Goal: Task Accomplishment & Management: Manage account settings

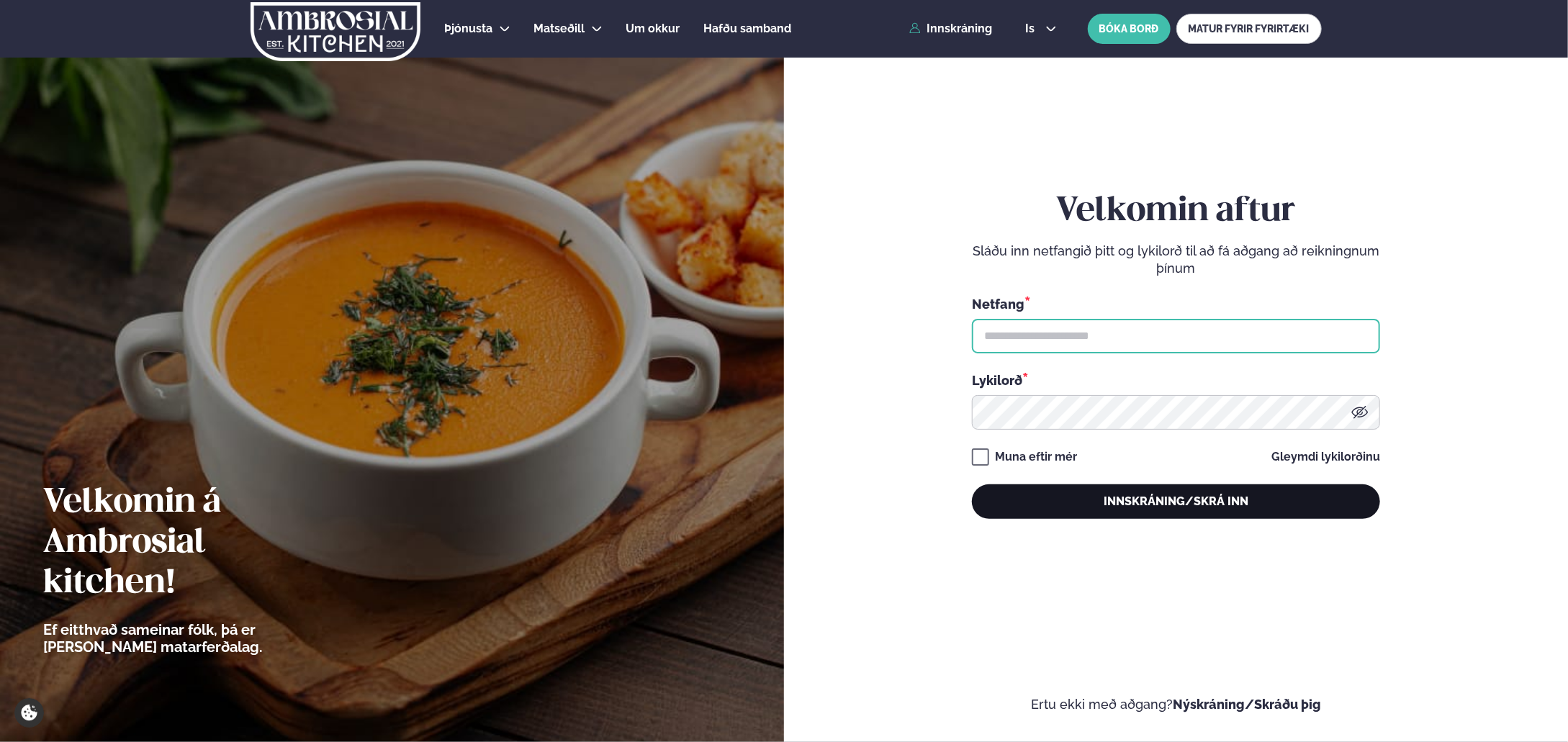
type input "**********"
click at [1150, 498] on button "Innskráning/Skrá inn" at bounding box center [1176, 502] width 408 height 35
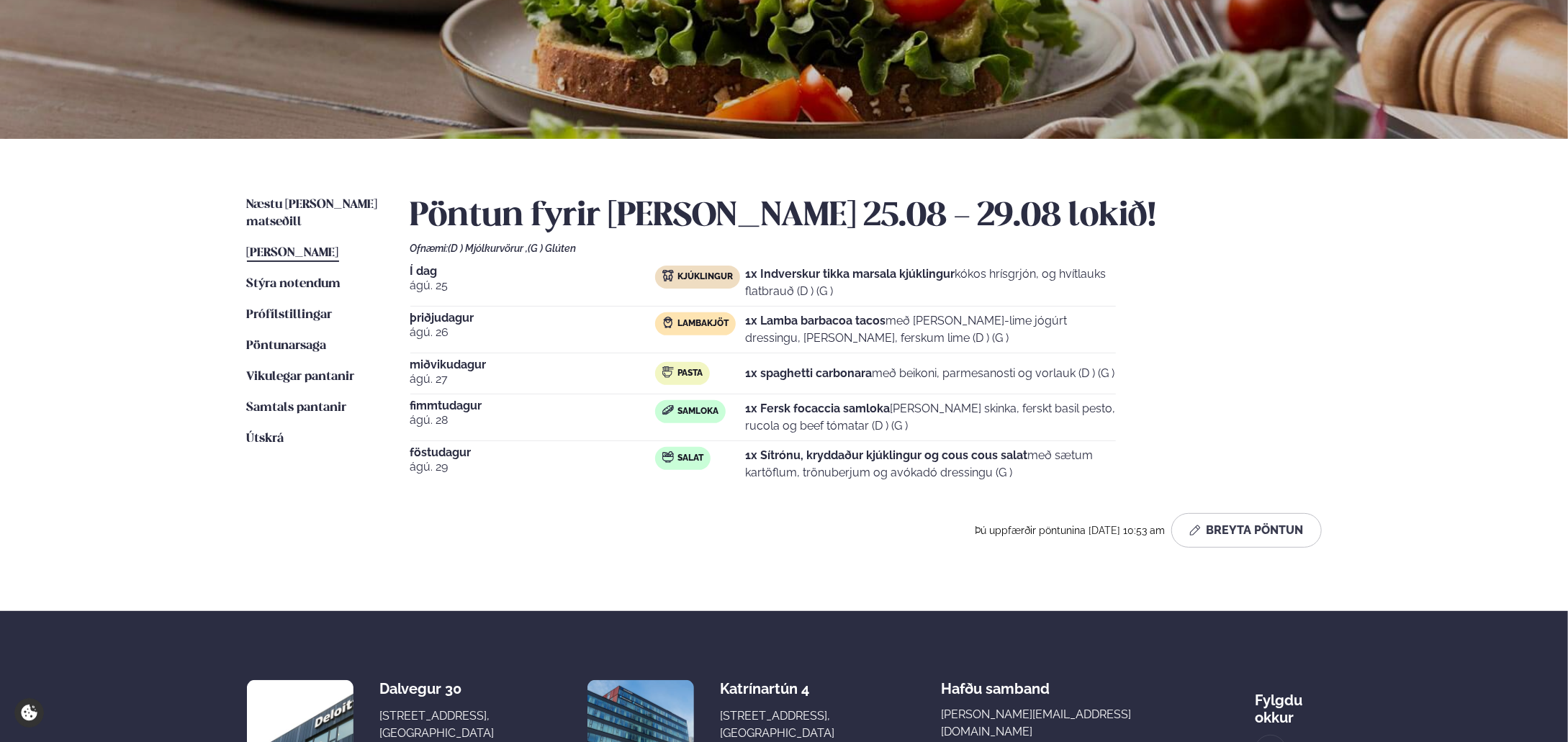
scroll to position [210, 0]
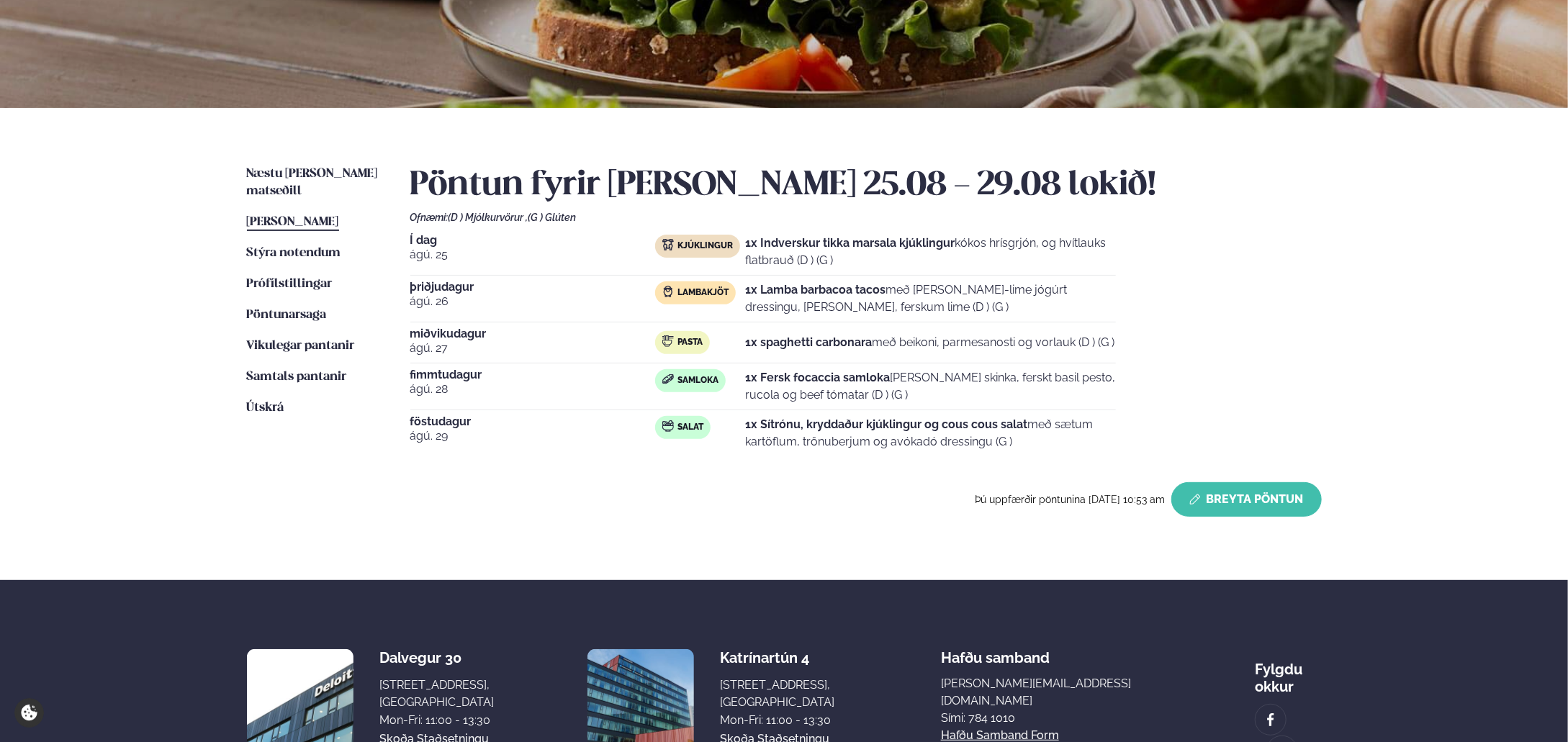
click at [1262, 498] on button "Breyta Pöntun" at bounding box center [1247, 499] width 151 height 35
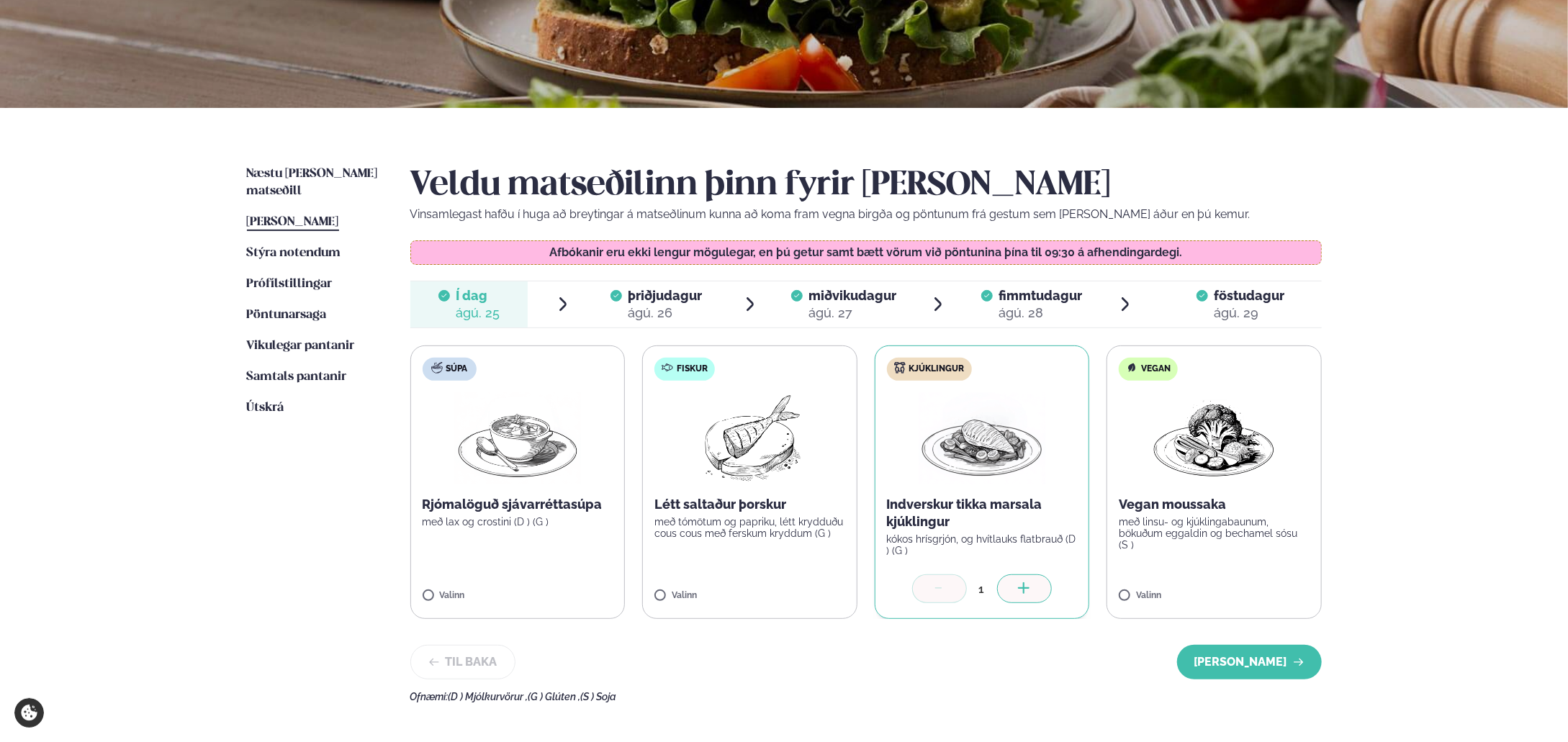
click at [644, 294] on span "þriðjudagur" at bounding box center [665, 295] width 75 height 15
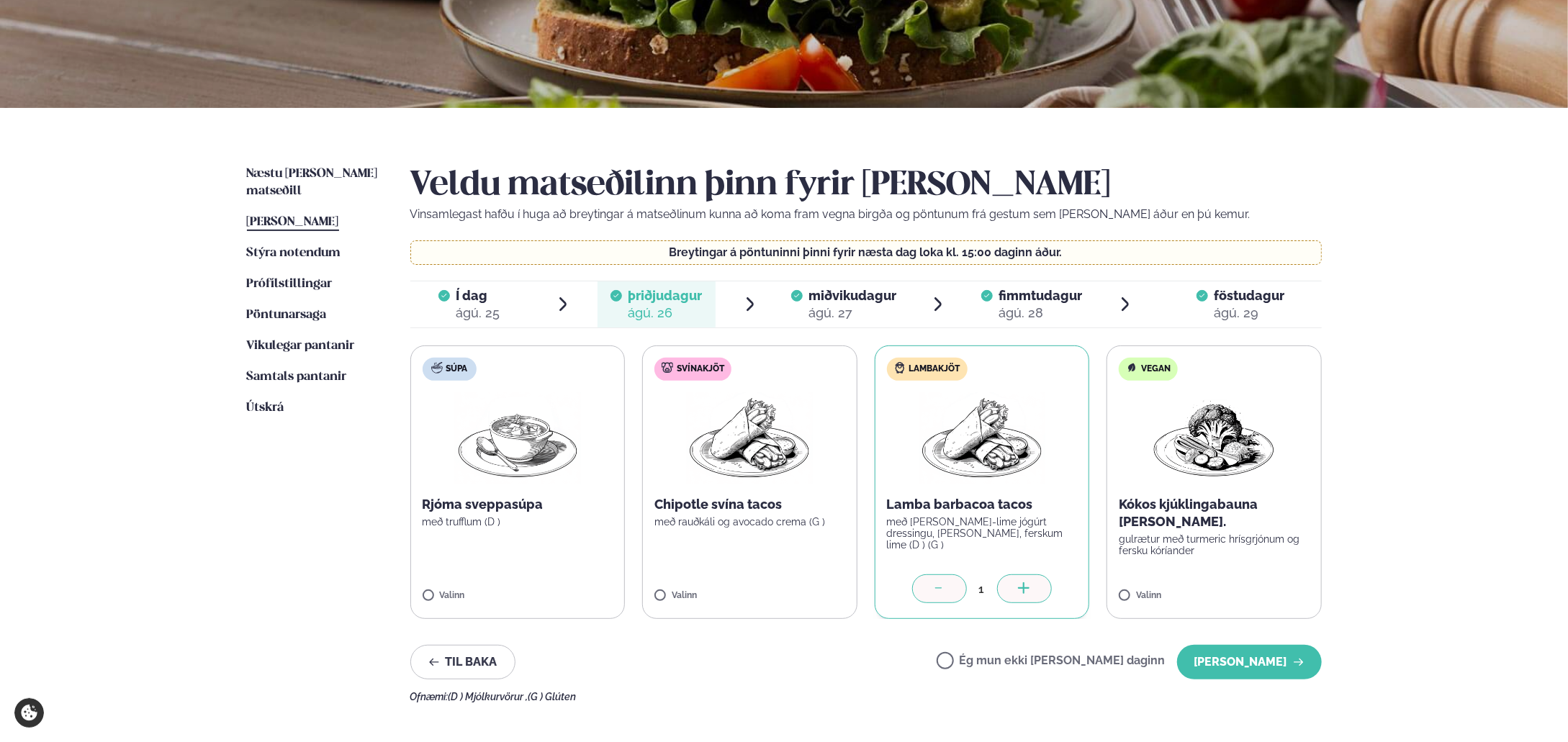
click at [996, 658] on label "Ég mun ekki [PERSON_NAME] daginn" at bounding box center [1051, 662] width 229 height 15
click at [1247, 672] on button "[PERSON_NAME]" at bounding box center [1249, 662] width 145 height 35
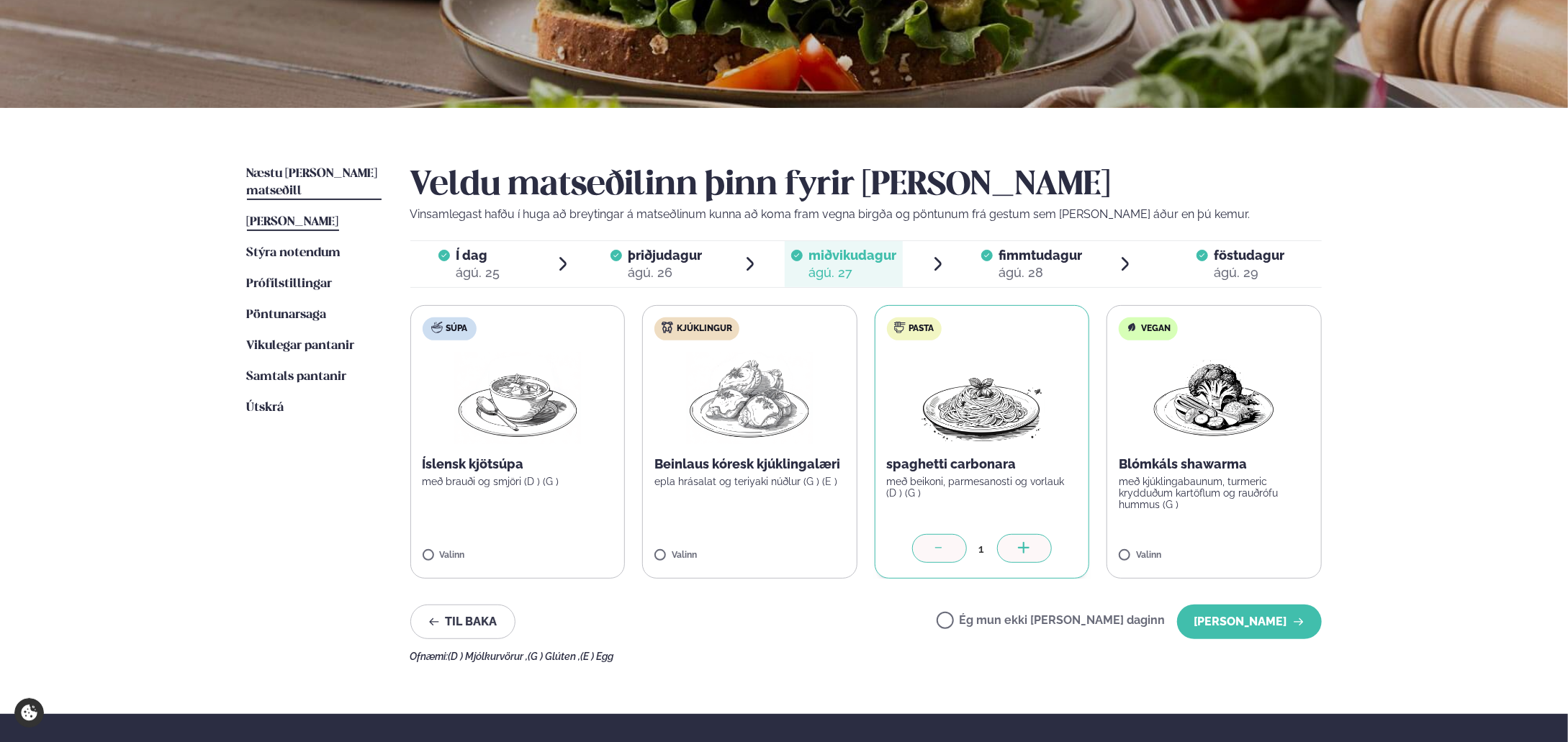
click at [324, 167] on span "Næstu [PERSON_NAME] matseðill" at bounding box center [312, 182] width 131 height 29
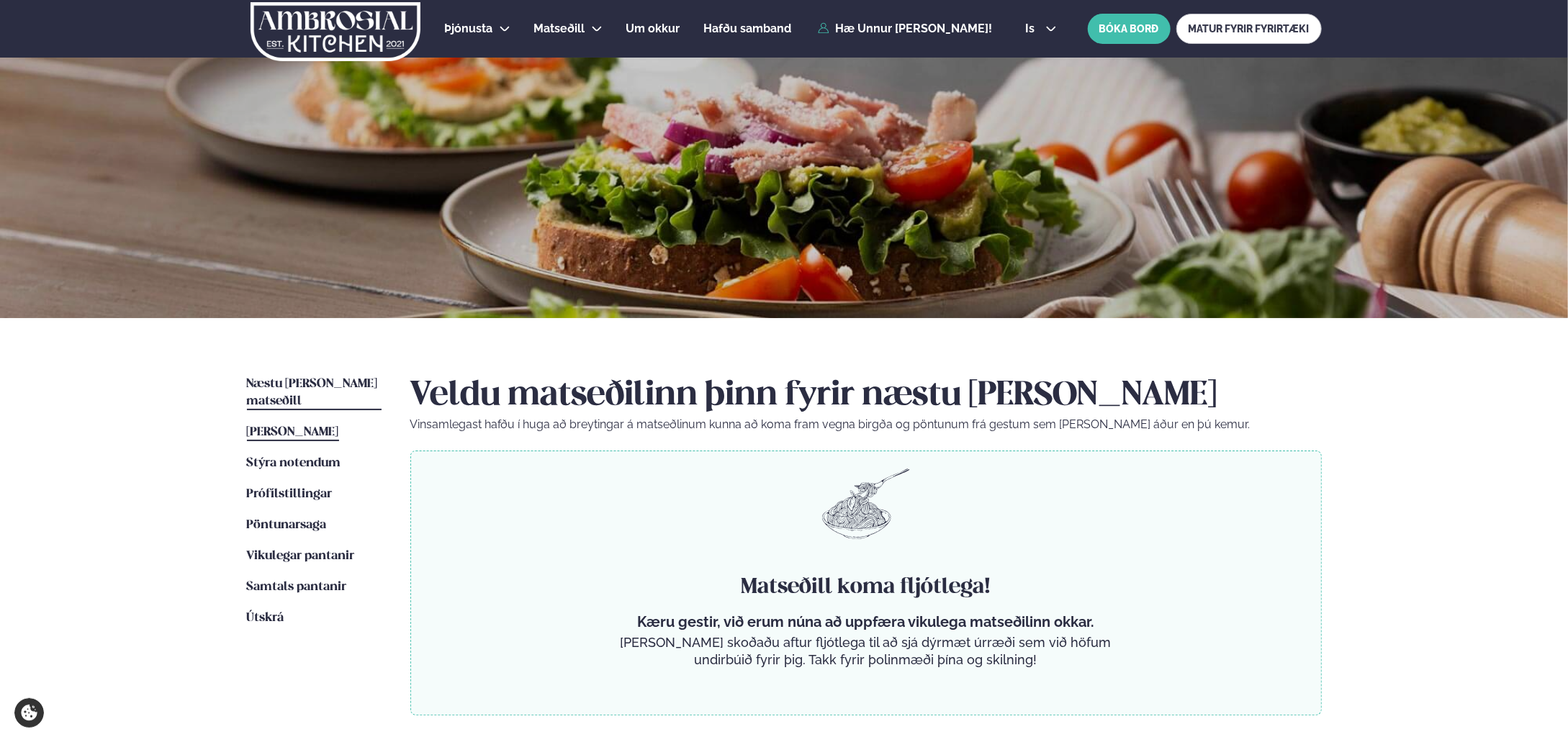
click at [330, 426] on span "[PERSON_NAME]" at bounding box center [293, 433] width 92 height 12
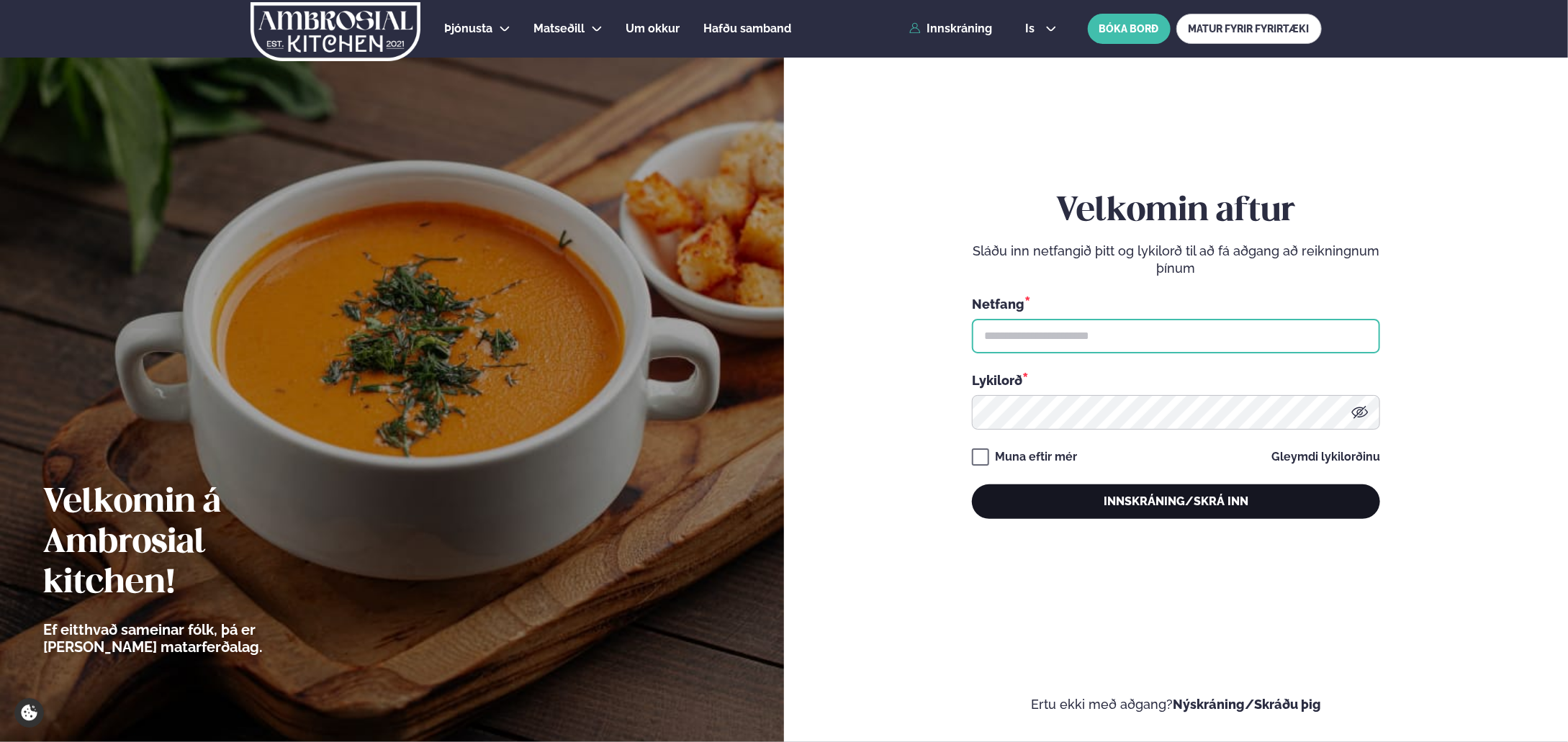
type input "**********"
click at [1159, 495] on button "Innskráning/Skrá inn" at bounding box center [1176, 502] width 408 height 35
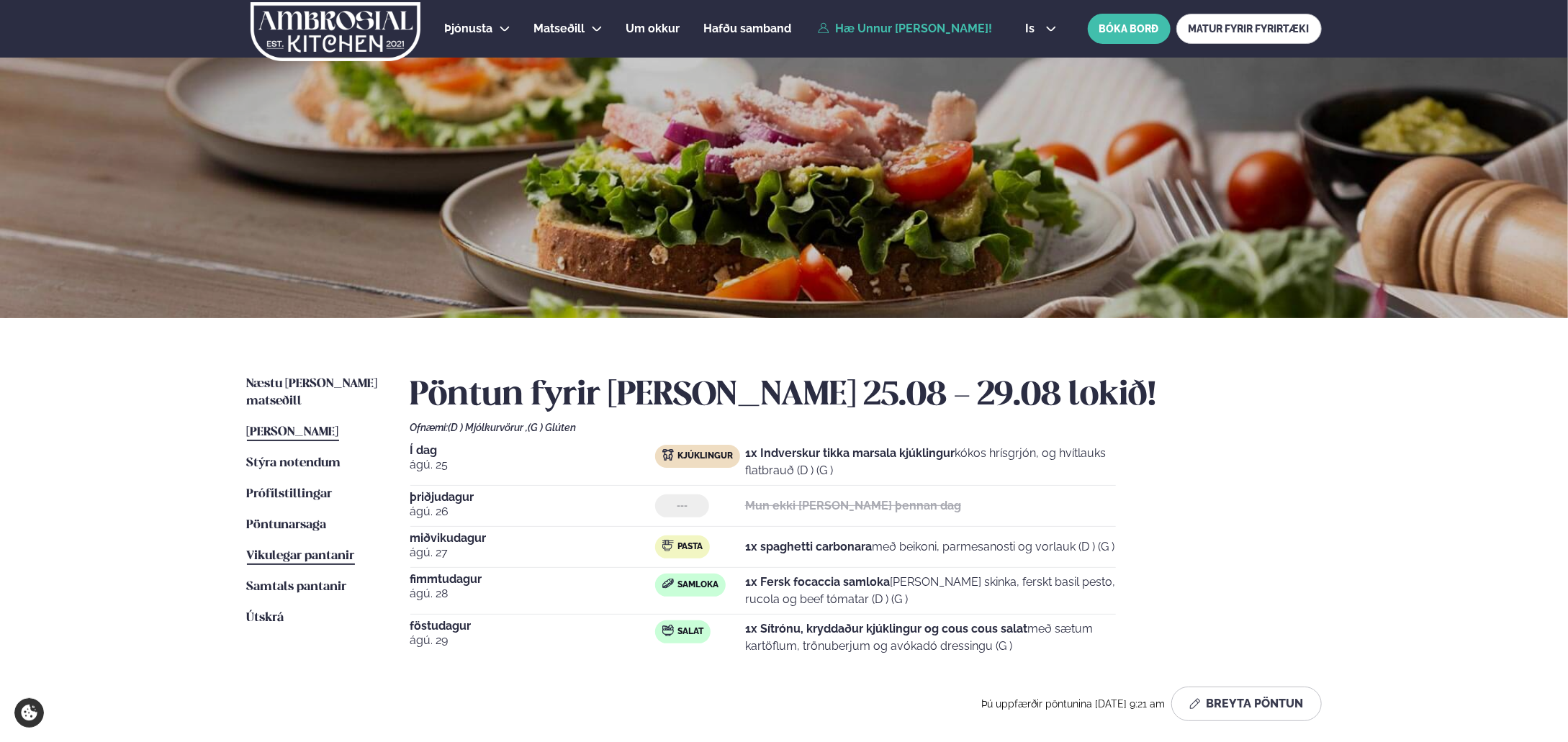
click at [319, 550] on span "Vikulegar pantanir" at bounding box center [301, 556] width 108 height 12
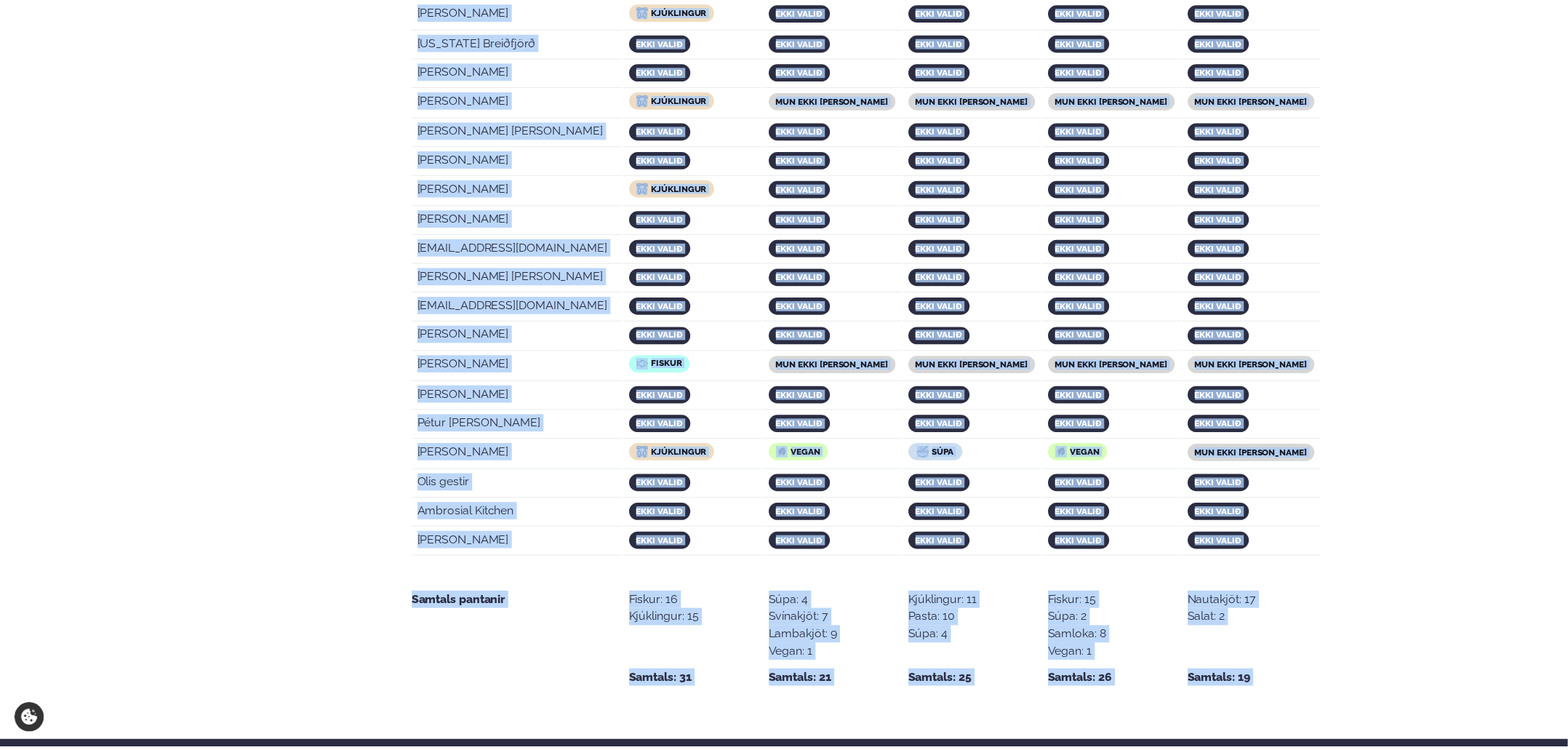
scroll to position [2688, 0]
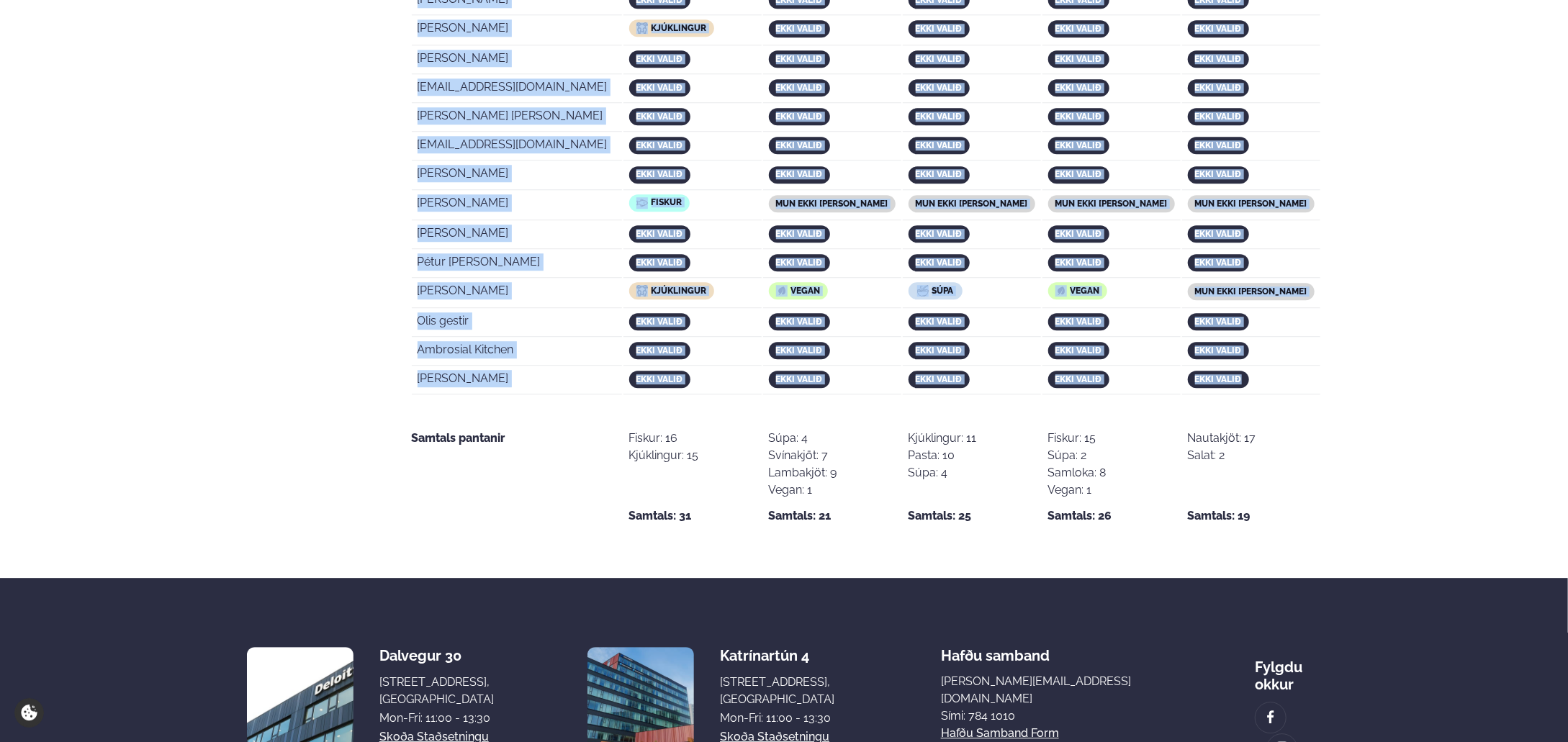
drag, startPoint x: 418, startPoint y: 443, endPoint x: 1285, endPoint y: 255, distance: 887.1
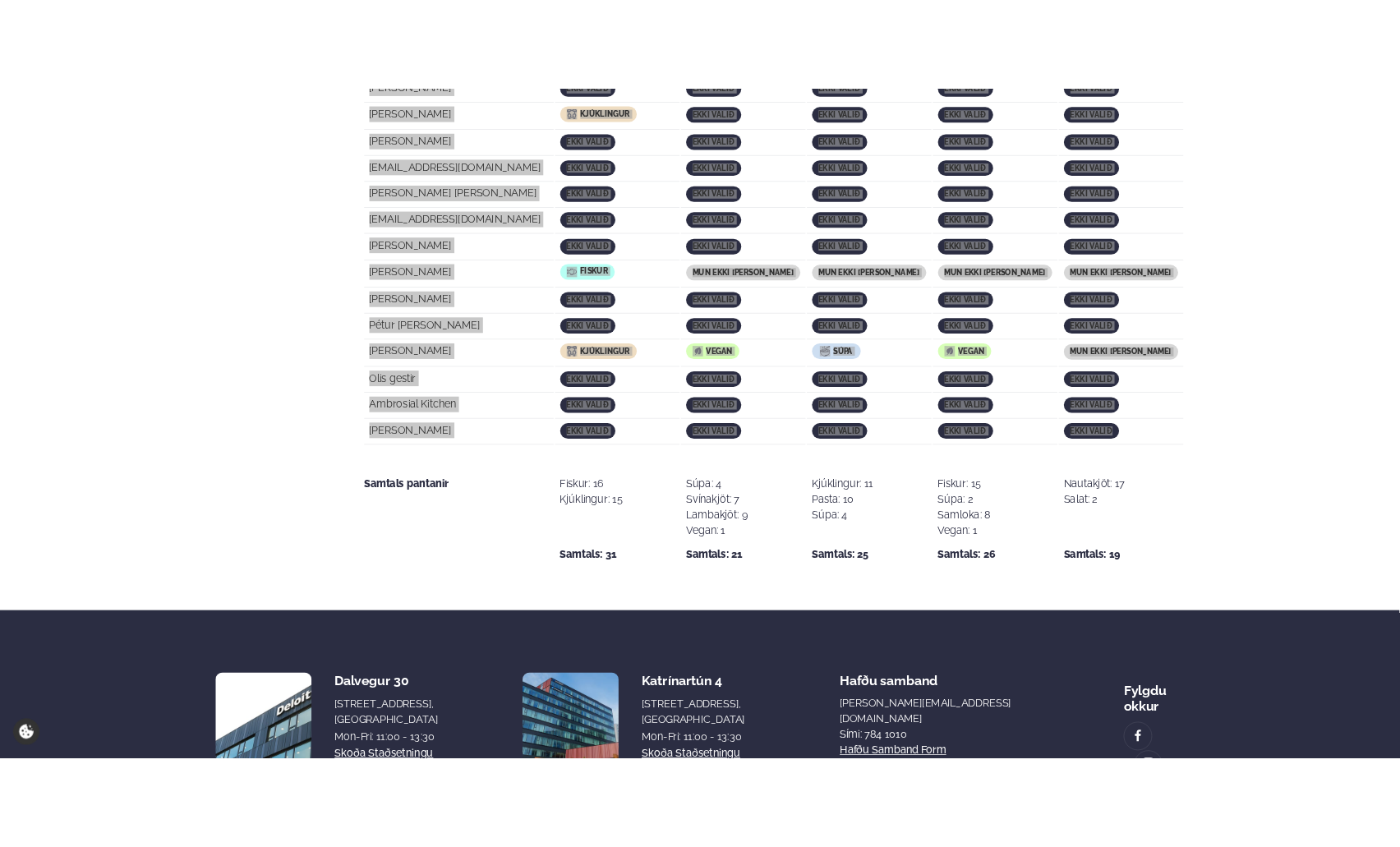
scroll to position [3035, 0]
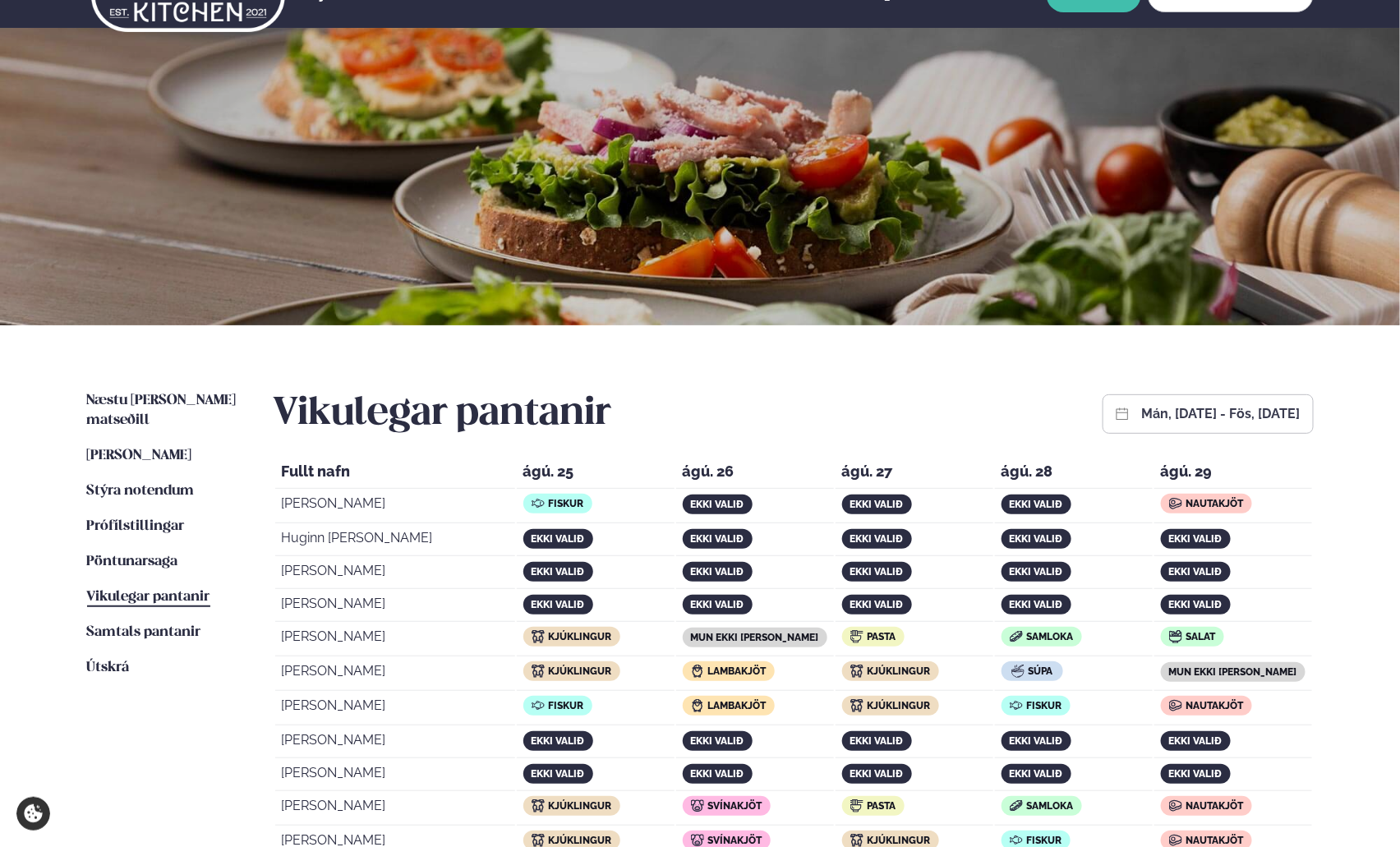
scroll to position [0, 0]
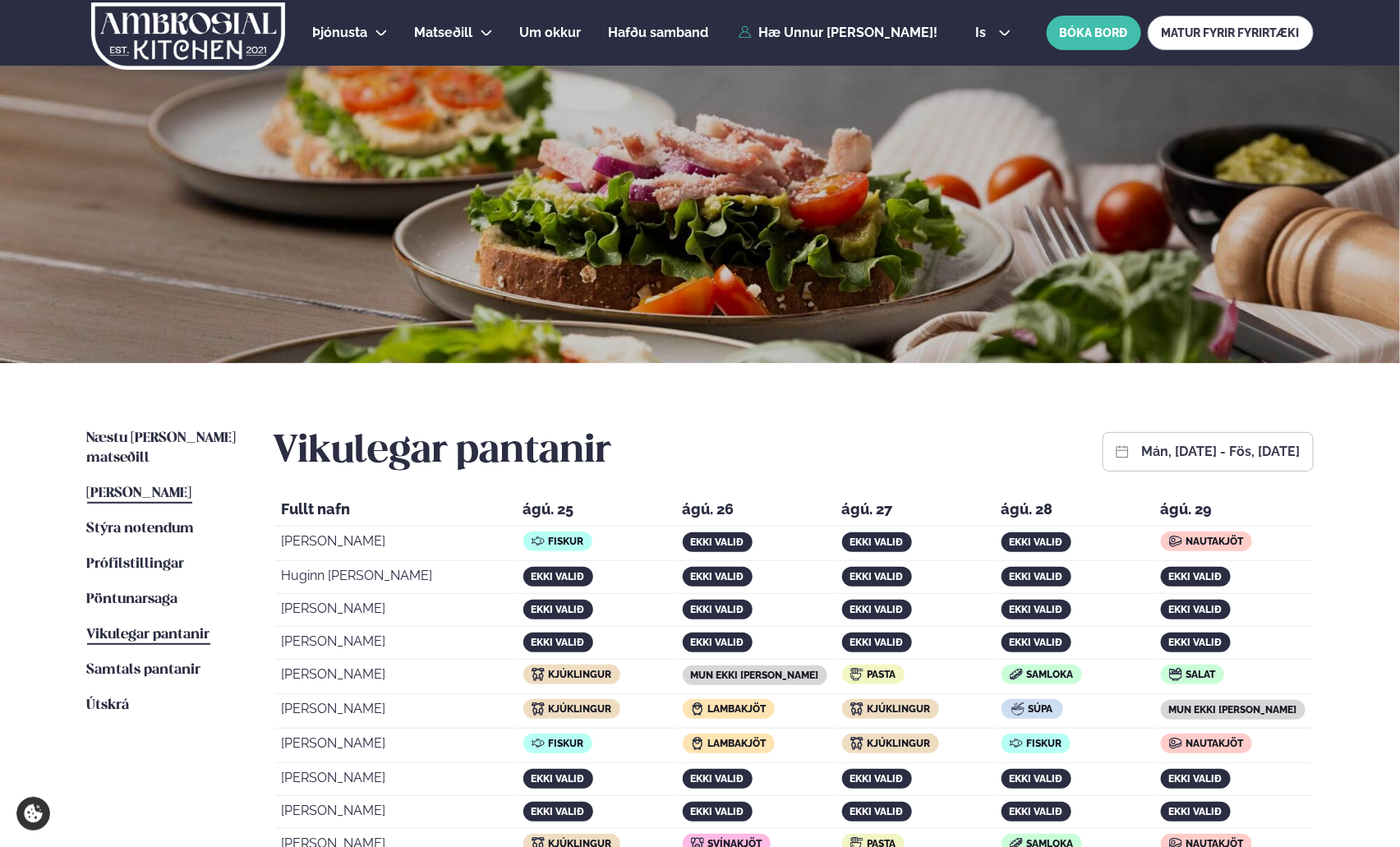
click at [192, 487] on span "[PERSON_NAME]" at bounding box center [140, 494] width 105 height 14
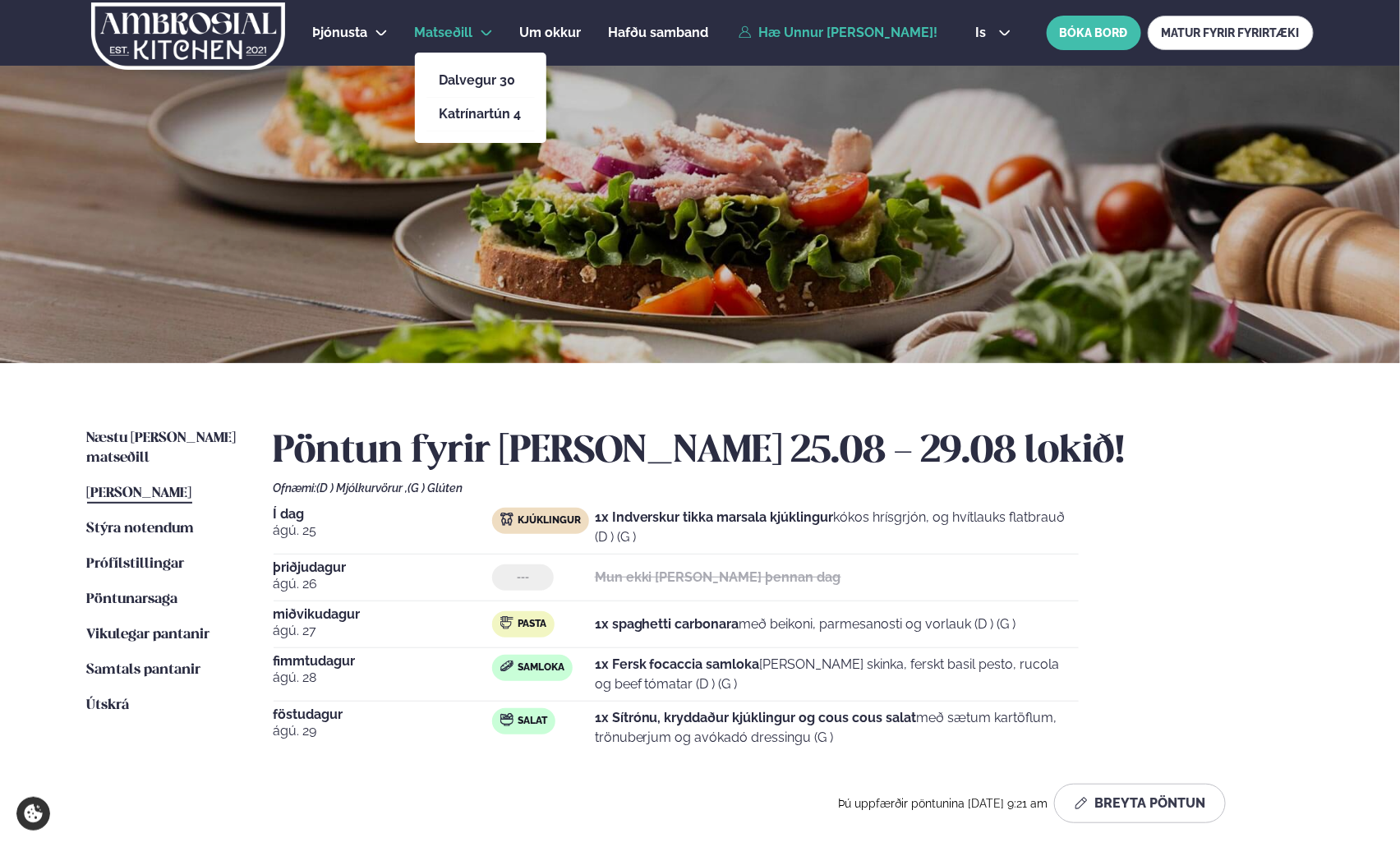
click at [428, 25] on span "Matseðill" at bounding box center [443, 33] width 58 height 16
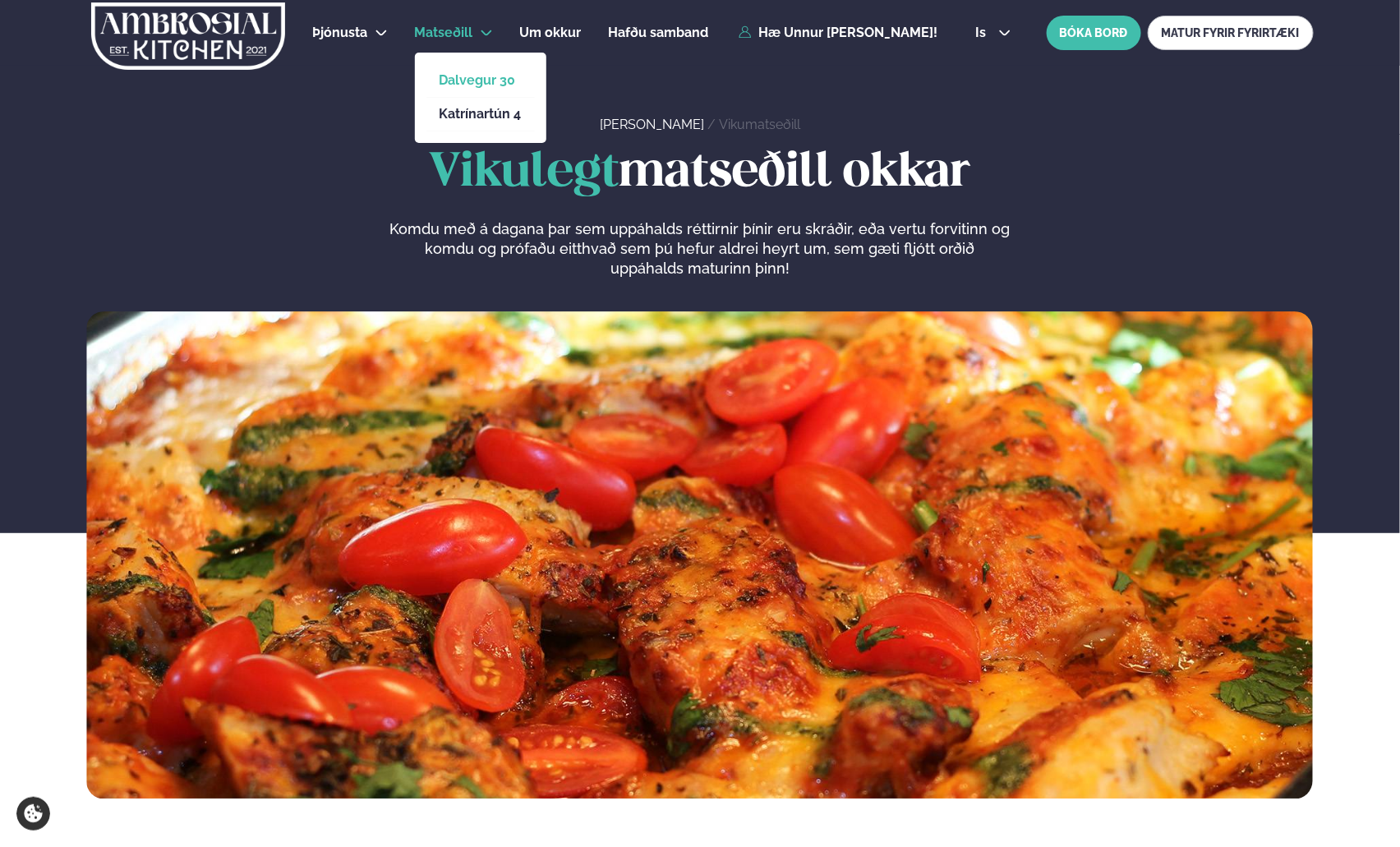
click at [463, 80] on link "Dalvegur 30" at bounding box center [480, 80] width 82 height 13
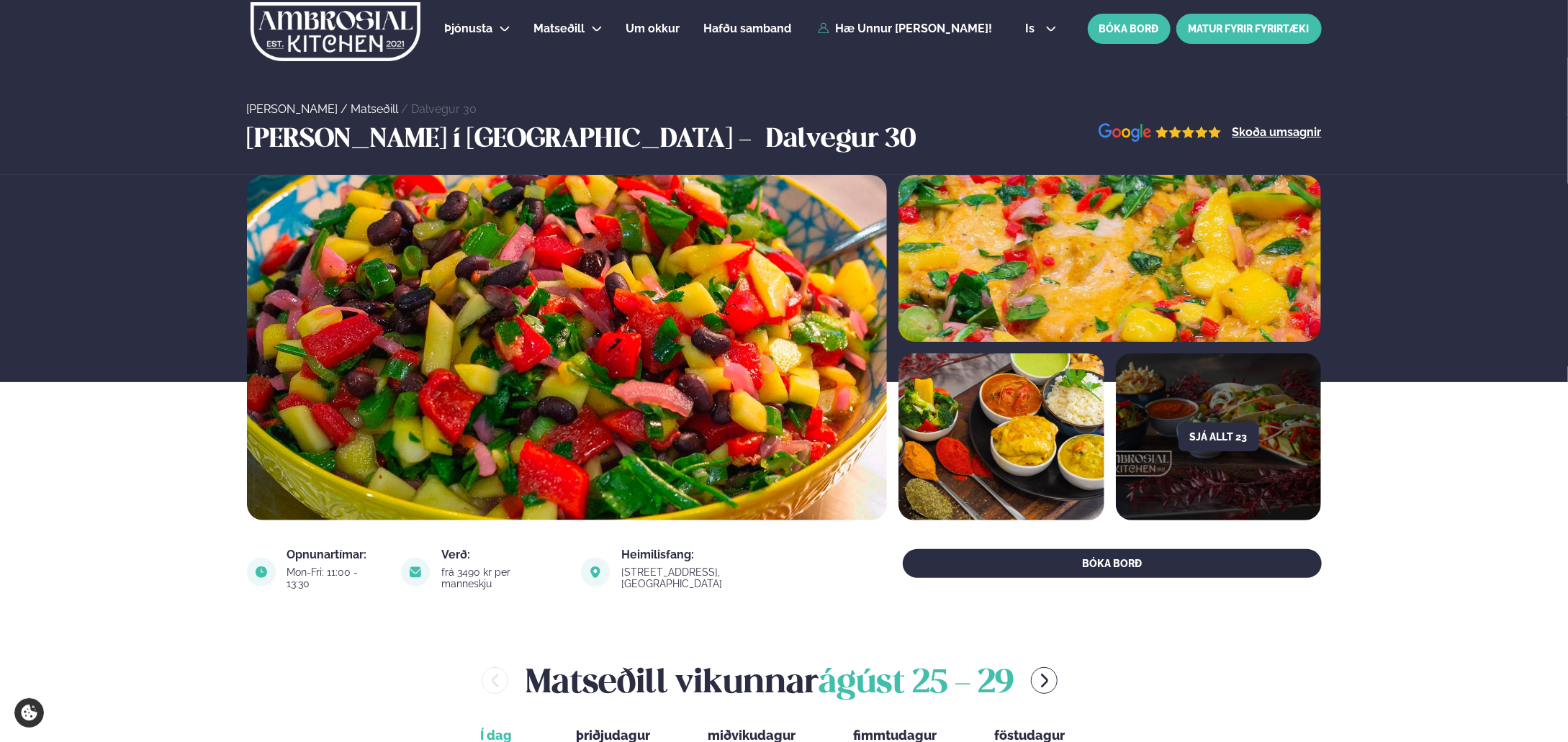
click at [1217, 31] on link "MATUR FYRIR FYRIRTÆKI" at bounding box center [1250, 29] width 146 height 30
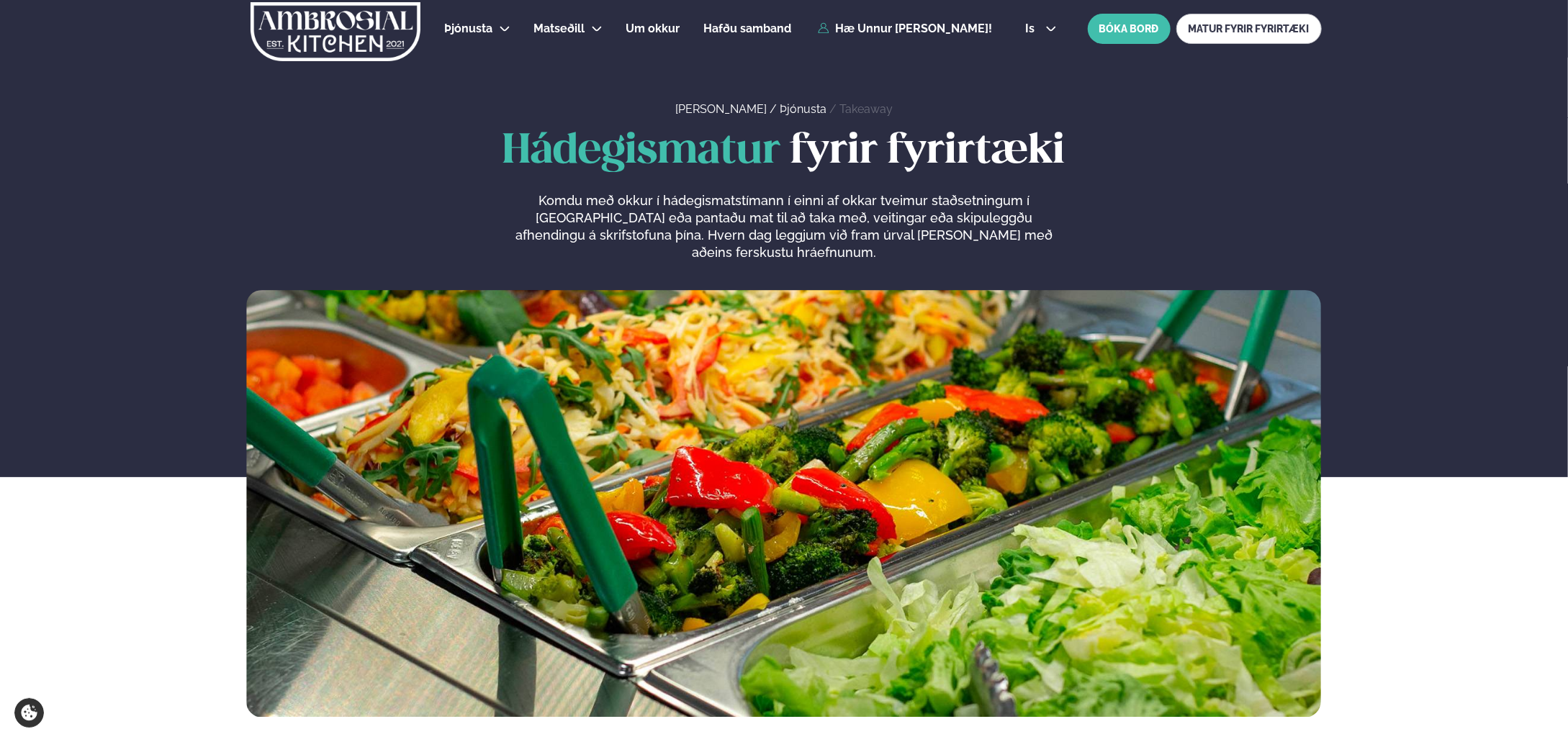
click at [321, 28] on img at bounding box center [336, 31] width 172 height 59
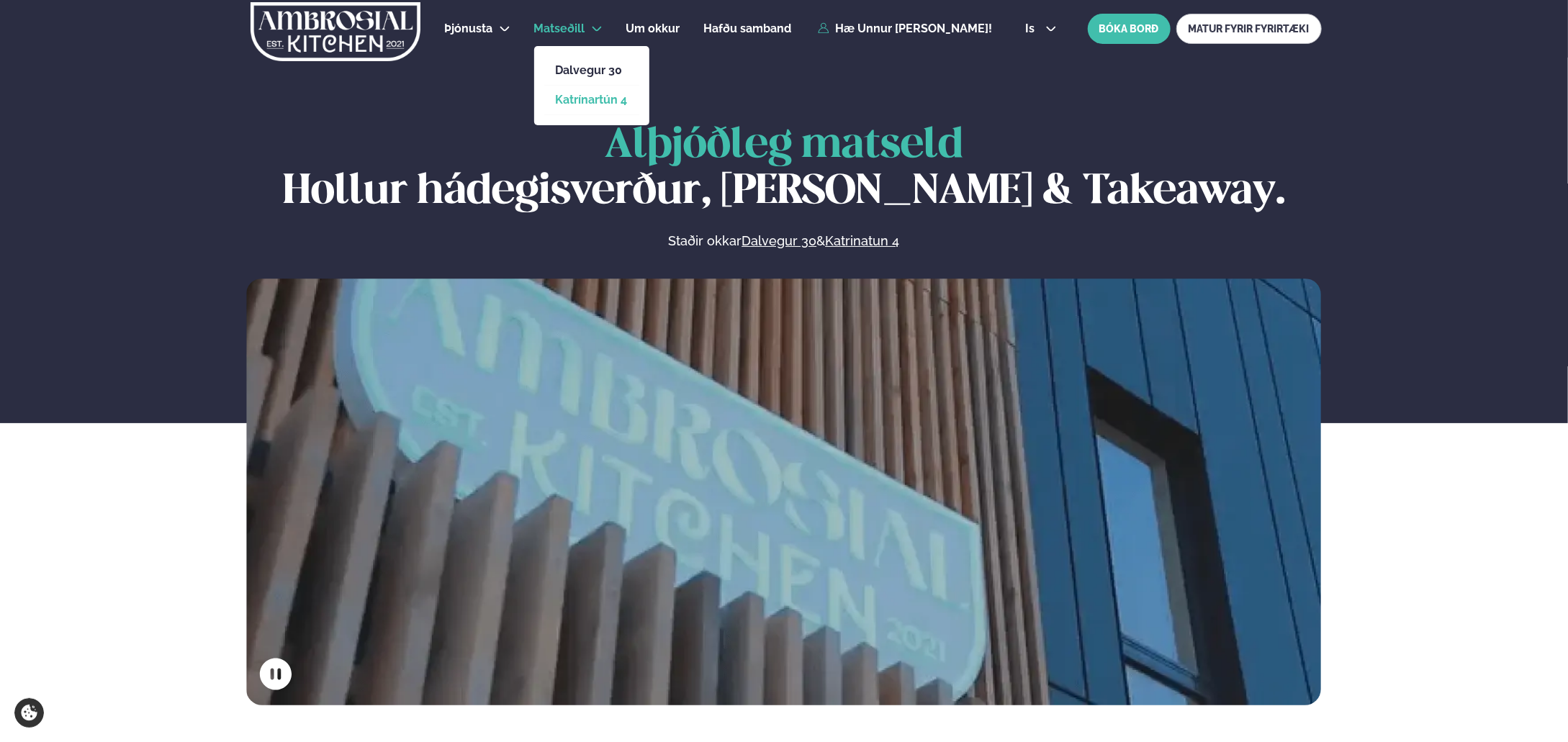
click at [591, 101] on link "Katrínartún 4" at bounding box center [591, 100] width 72 height 11
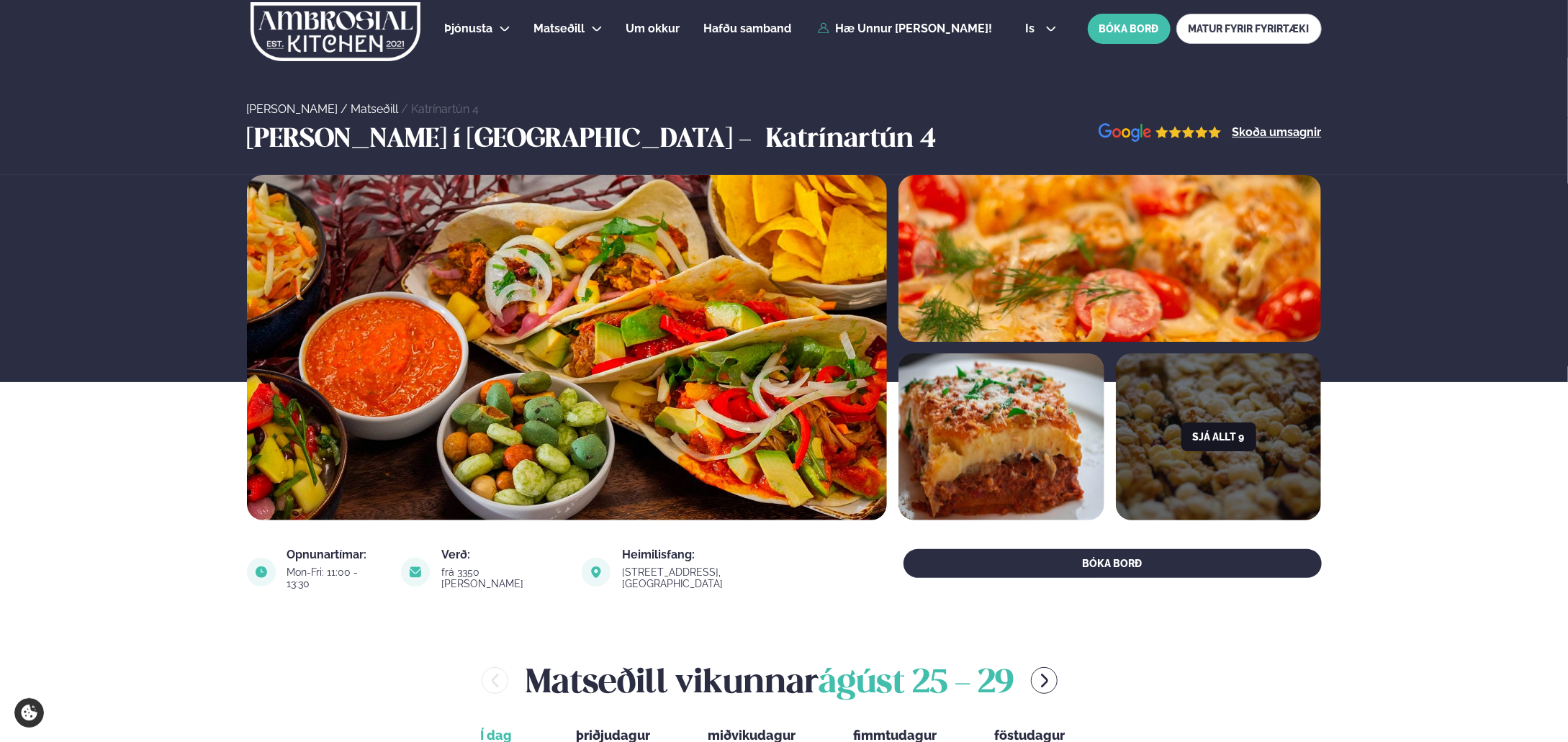
click at [1228, 428] on button "Sjá allt 9" at bounding box center [1218, 436] width 75 height 29
